Goal: Information Seeking & Learning: Check status

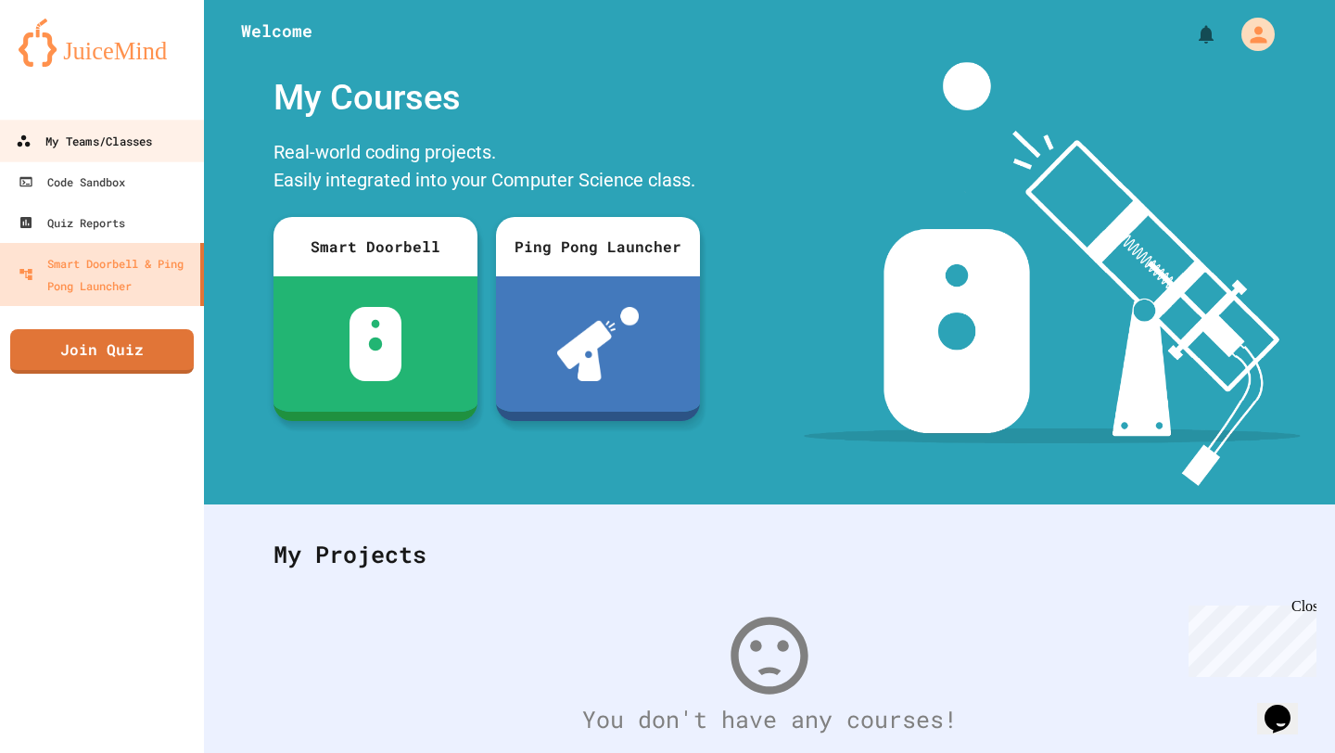
click at [128, 134] on div "My Teams/Classes" at bounding box center [84, 141] width 136 height 23
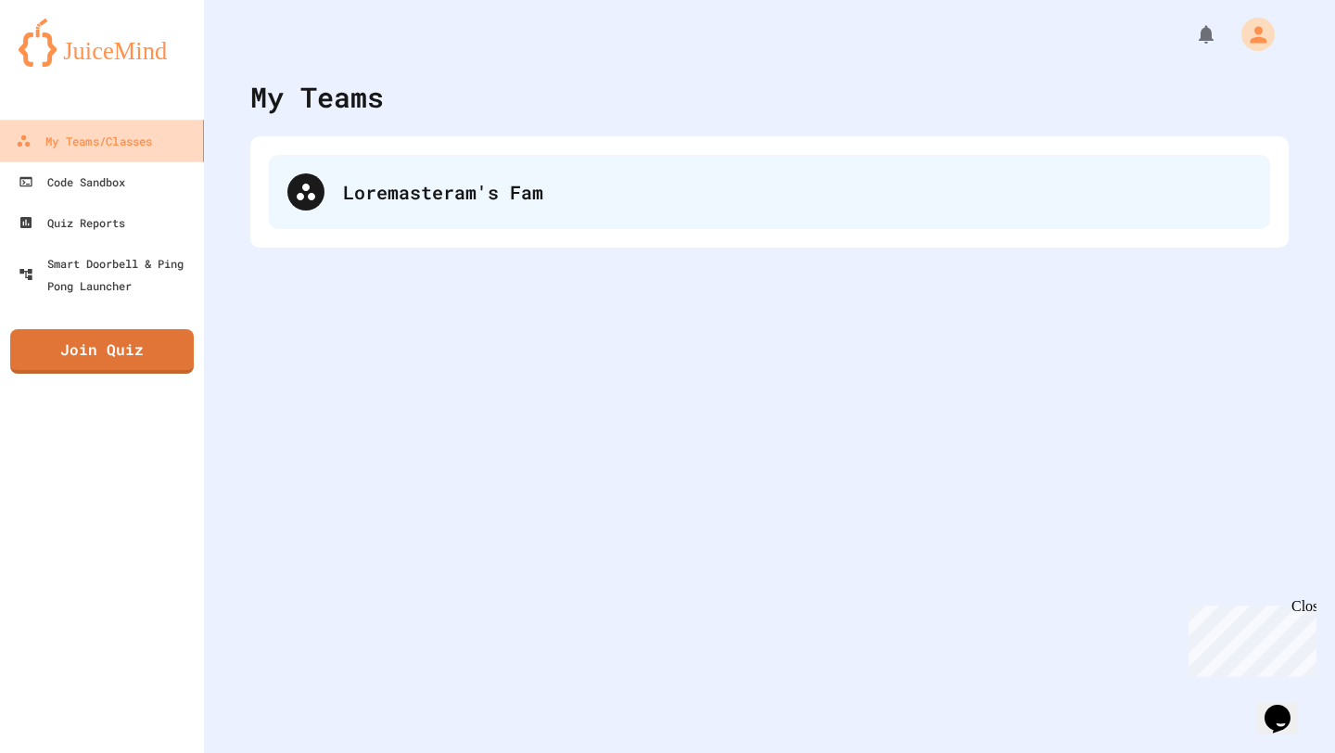
click at [442, 192] on div "Loremasteram's Fam" at bounding box center [797, 192] width 909 height 28
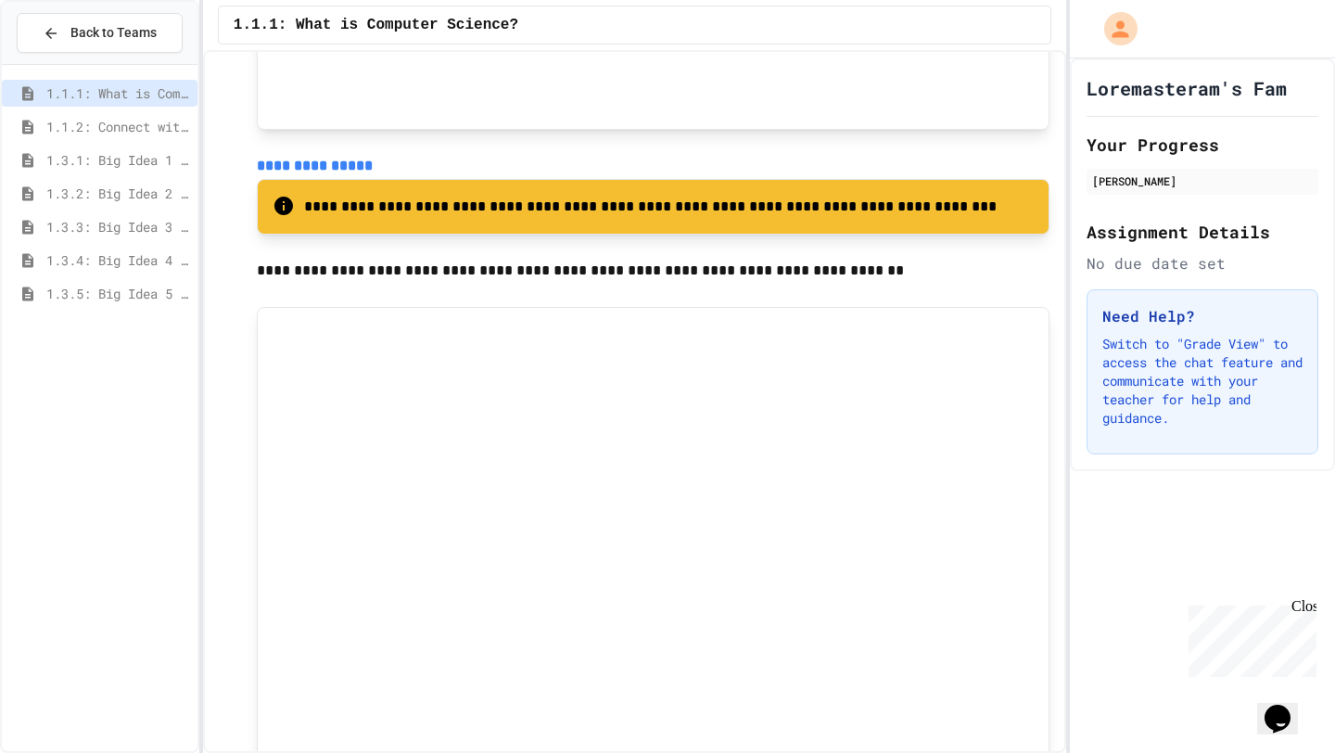
scroll to position [3143, 0]
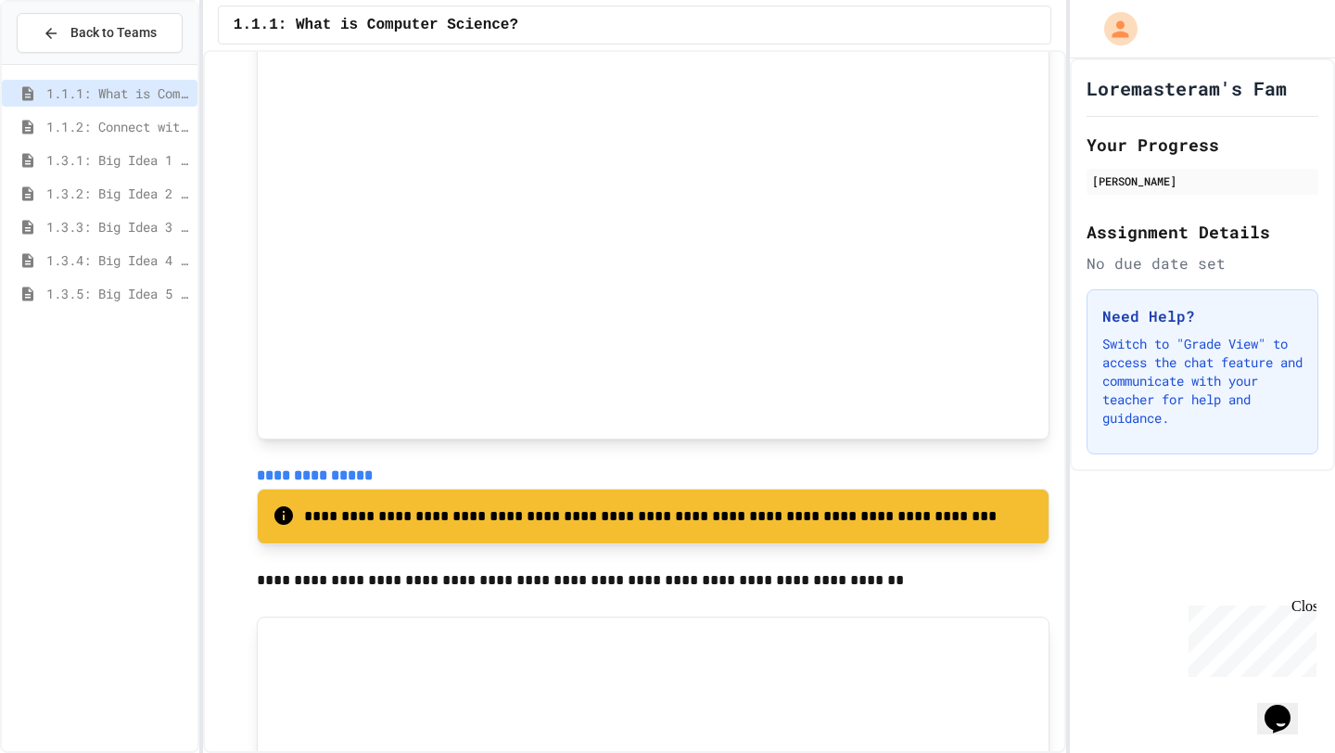
click at [1161, 553] on div "Loremasteram's Fam Your Progress [PERSON_NAME] Assignment Details No due date s…" at bounding box center [1202, 405] width 265 height 694
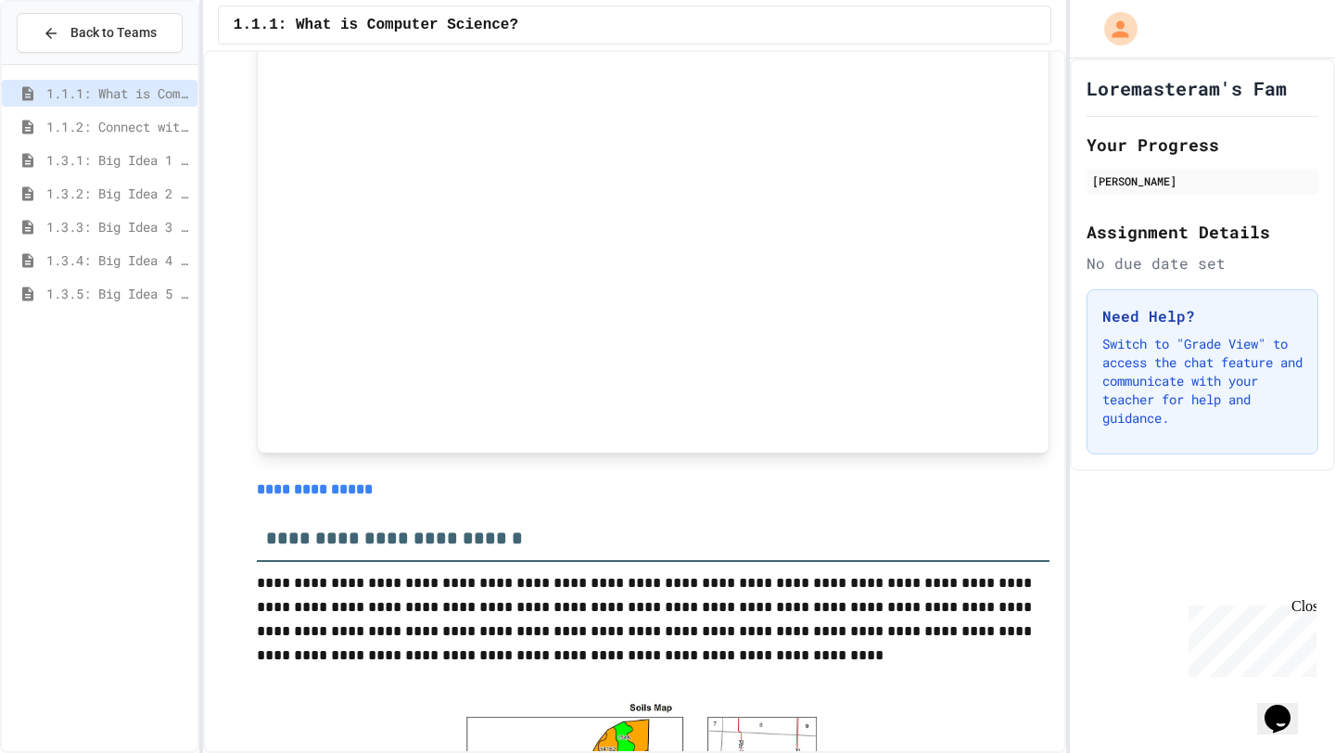
scroll to position [3917, 0]
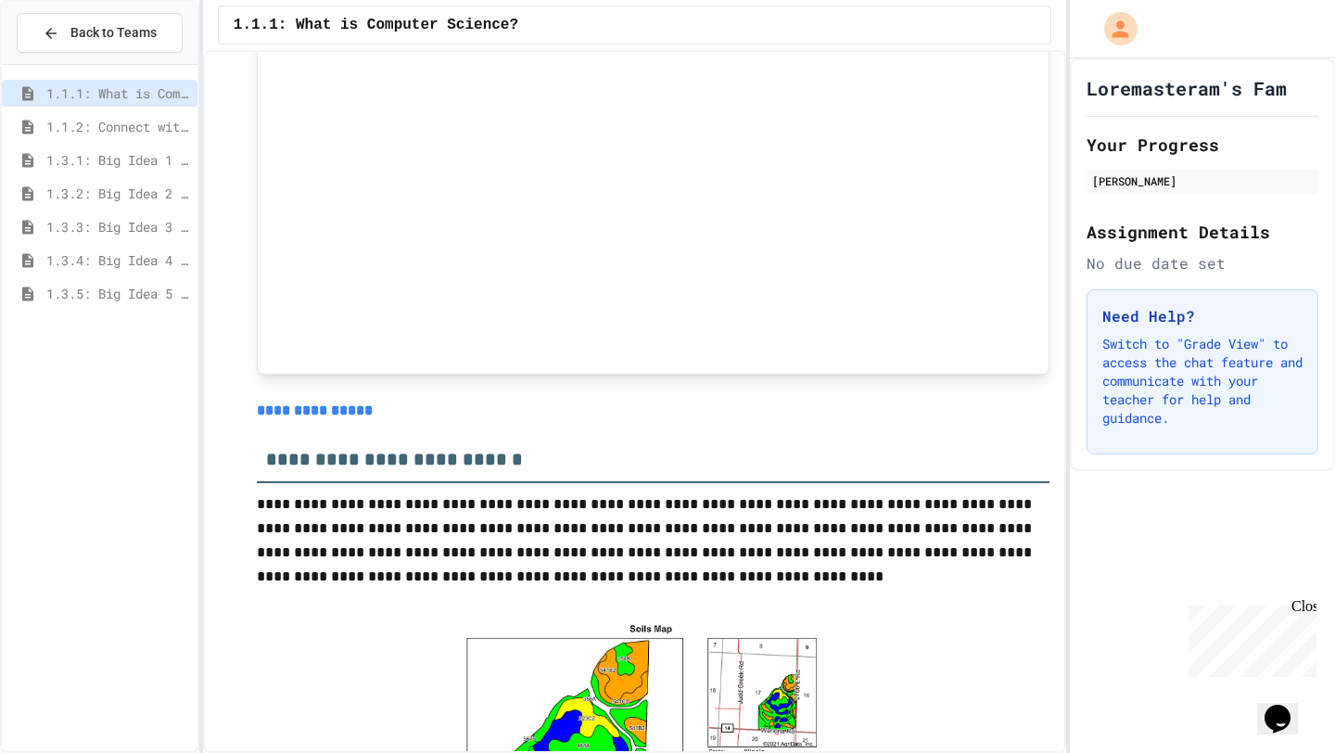
click at [333, 416] on link "**********" at bounding box center [315, 410] width 116 height 14
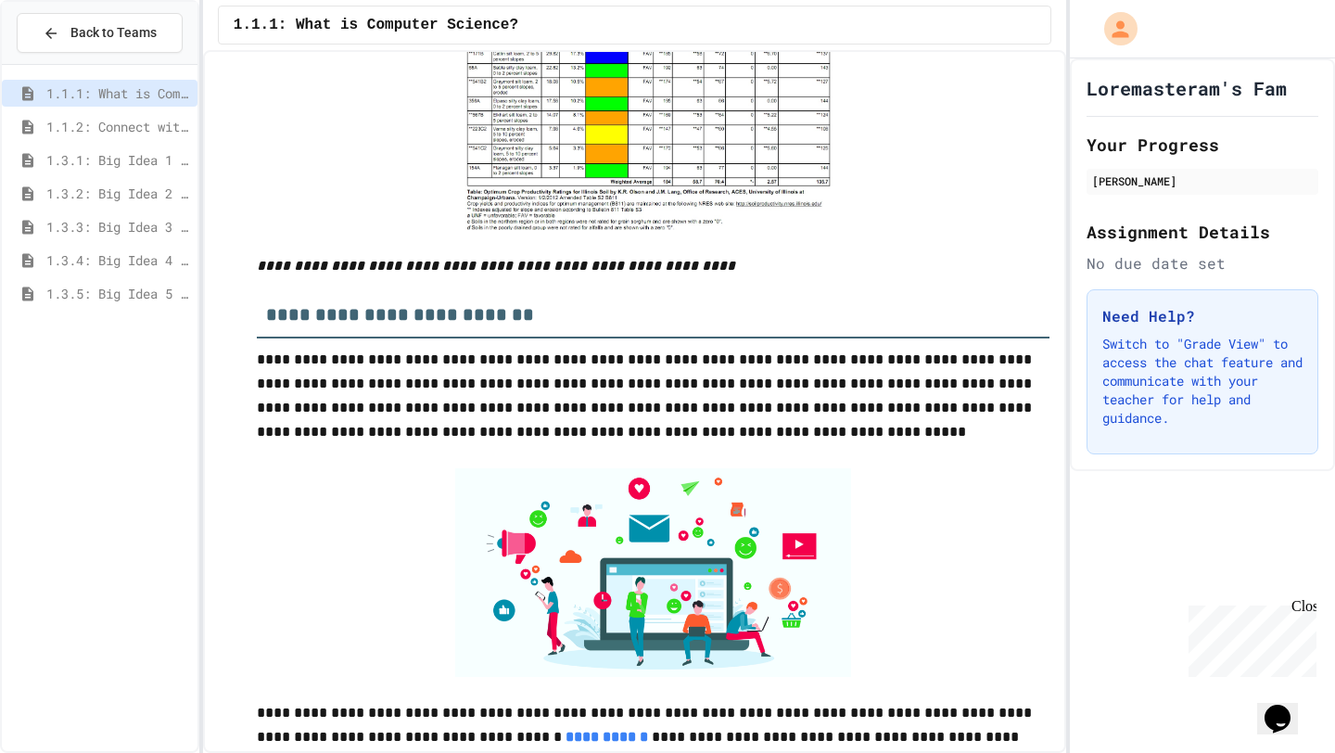
scroll to position [5053, 0]
